Goal: Task Accomplishment & Management: Manage account settings

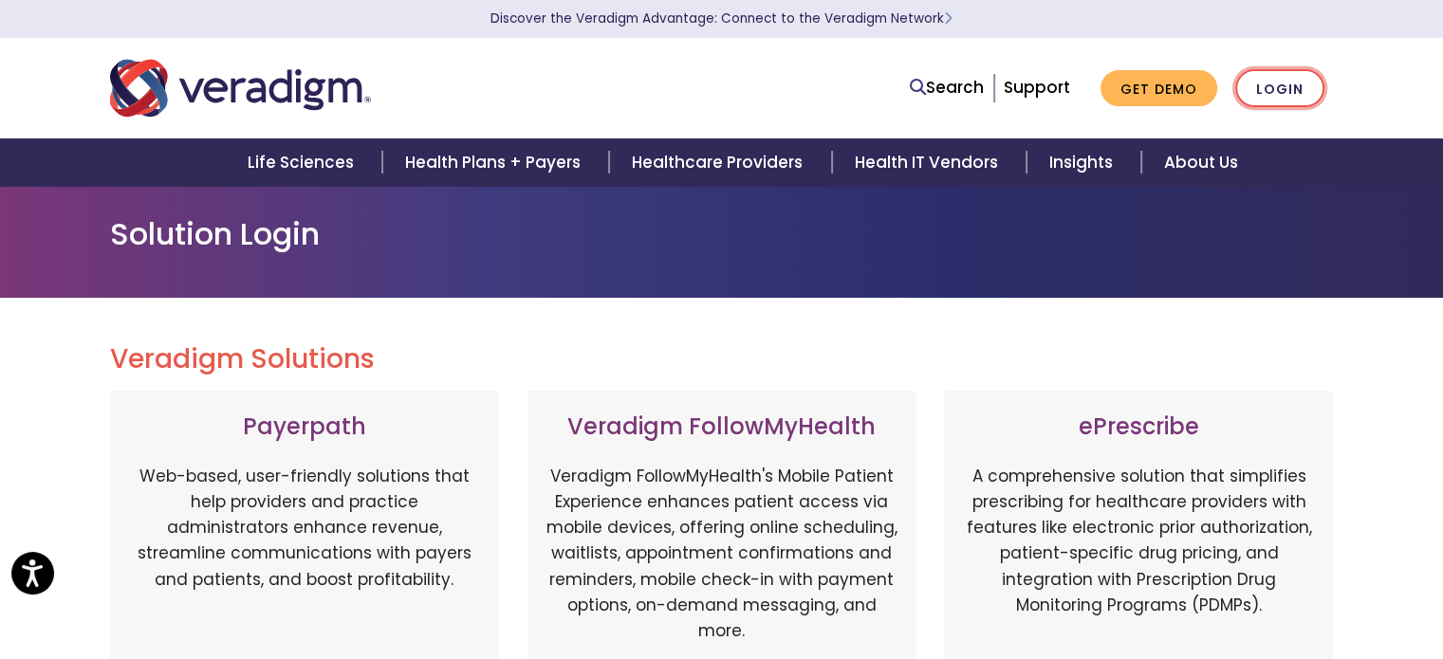
click at [1315, 84] on link "Login" at bounding box center [1279, 88] width 89 height 39
click at [1279, 92] on link "Login" at bounding box center [1279, 88] width 89 height 39
click at [1294, 90] on link "Login" at bounding box center [1279, 88] width 89 height 39
